Goal: Transaction & Acquisition: Download file/media

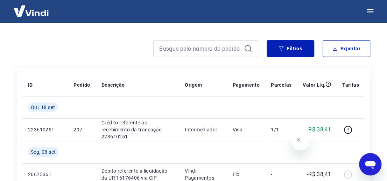
scroll to position [63, 0]
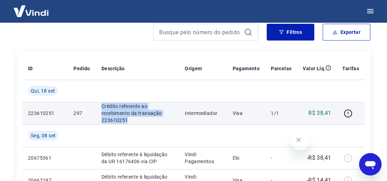
drag, startPoint x: 102, startPoint y: 107, endPoint x: 129, endPoint y: 119, distance: 29.7
click at [129, 119] on p "Crédito referente ao recebimento da transação 223610251" at bounding box center [137, 113] width 72 height 21
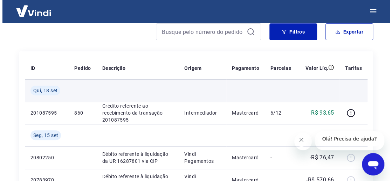
scroll to position [31, 0]
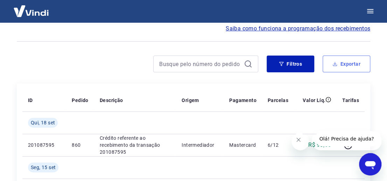
click at [346, 64] on button "Exportar" at bounding box center [347, 64] width 48 height 17
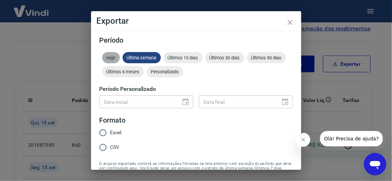
click at [107, 56] on span "Hoje" at bounding box center [110, 57] width 17 height 5
click at [104, 131] on input "Excel" at bounding box center [103, 133] width 15 height 15
radio input "true"
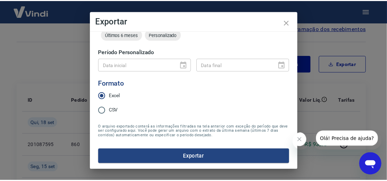
scroll to position [43, 0]
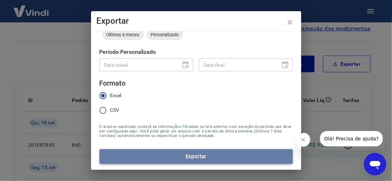
click at [209, 156] on button "Exportar" at bounding box center [195, 156] width 193 height 15
